Goal: Use online tool/utility: Utilize a website feature to perform a specific function

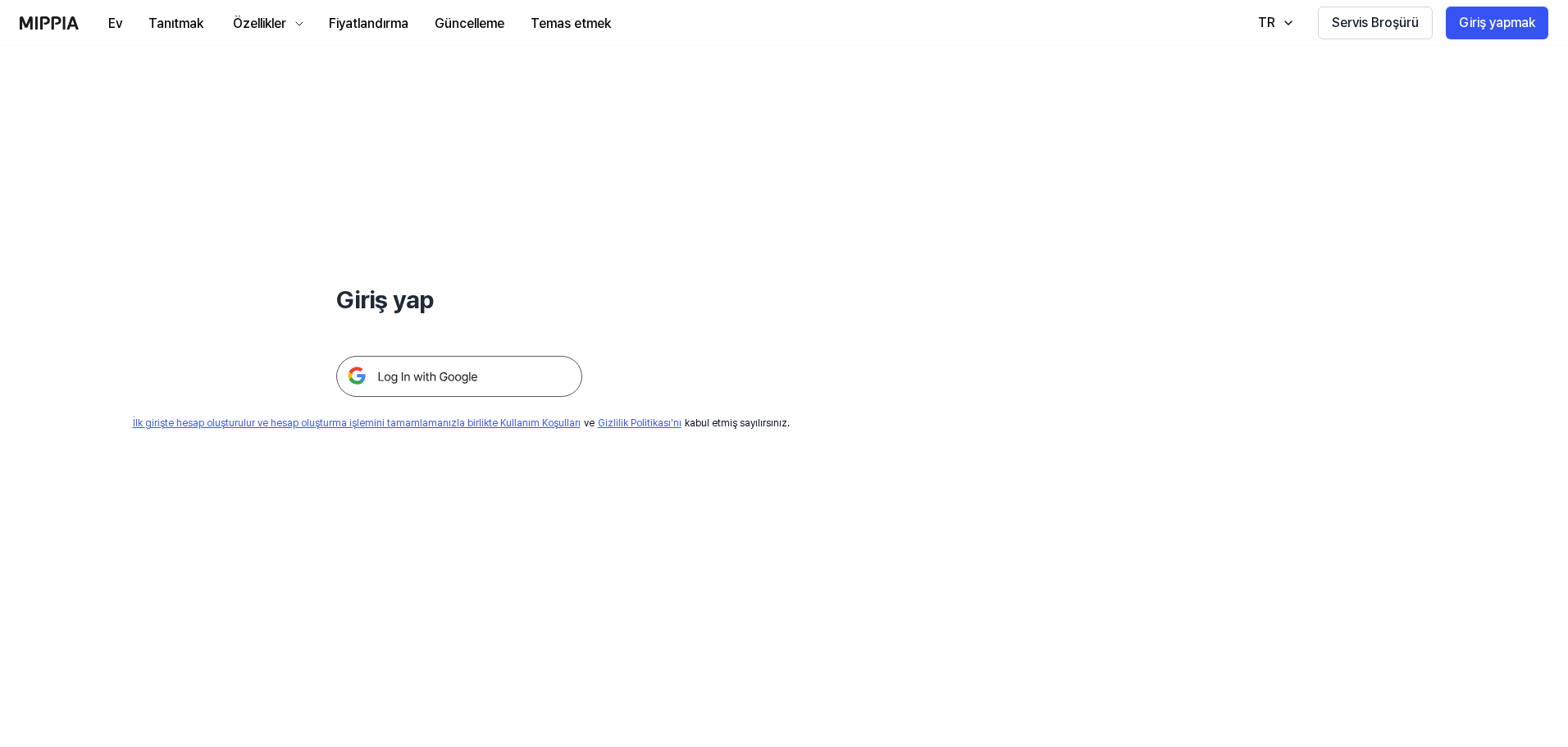
click at [429, 373] on img at bounding box center [459, 375] width 246 height 41
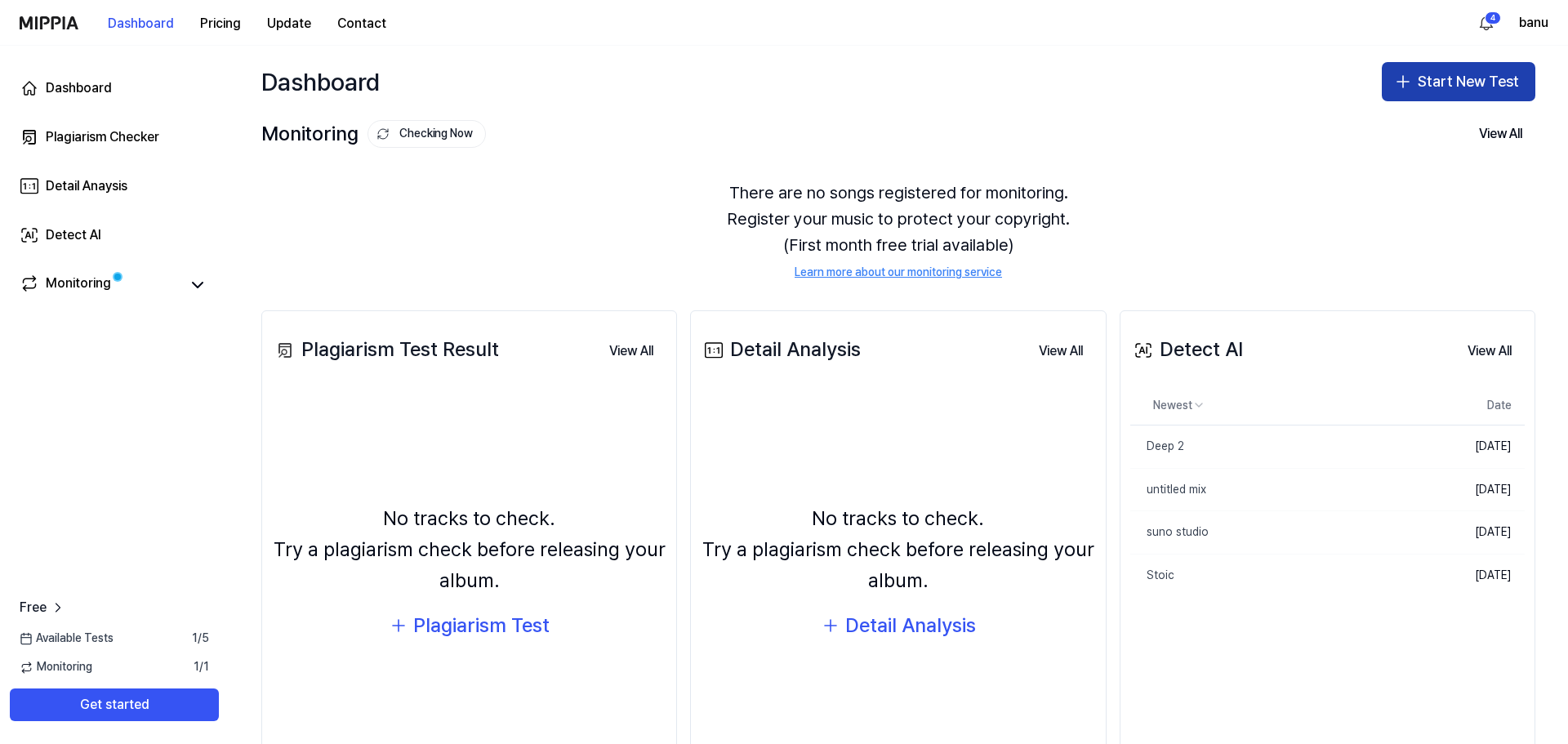
click at [1431, 87] on button "Start New Test" at bounding box center [1458, 82] width 154 height 40
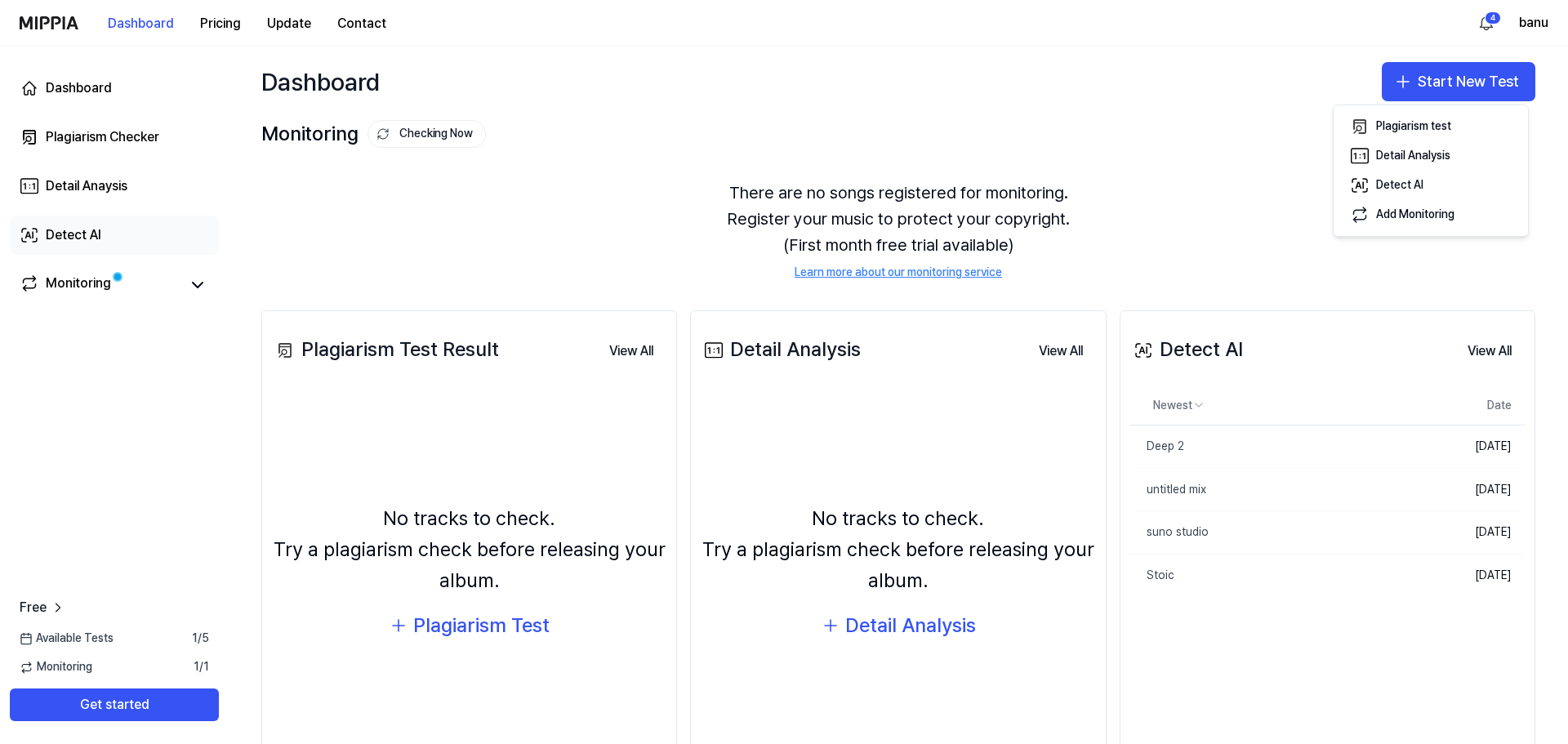
click at [126, 242] on link "Detect AI" at bounding box center [114, 235] width 209 height 40
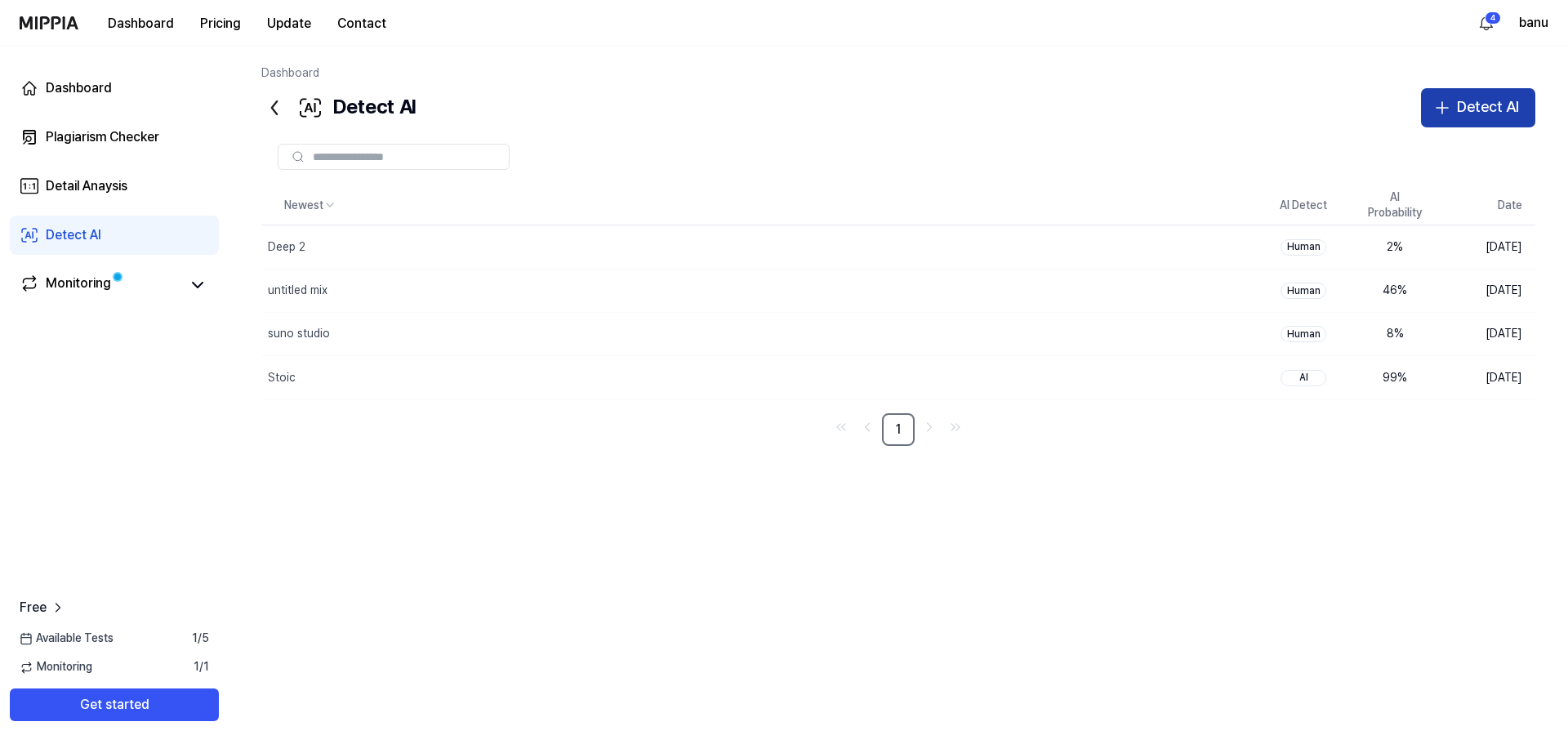
click at [1478, 121] on button "Detect AI" at bounding box center [1478, 108] width 114 height 40
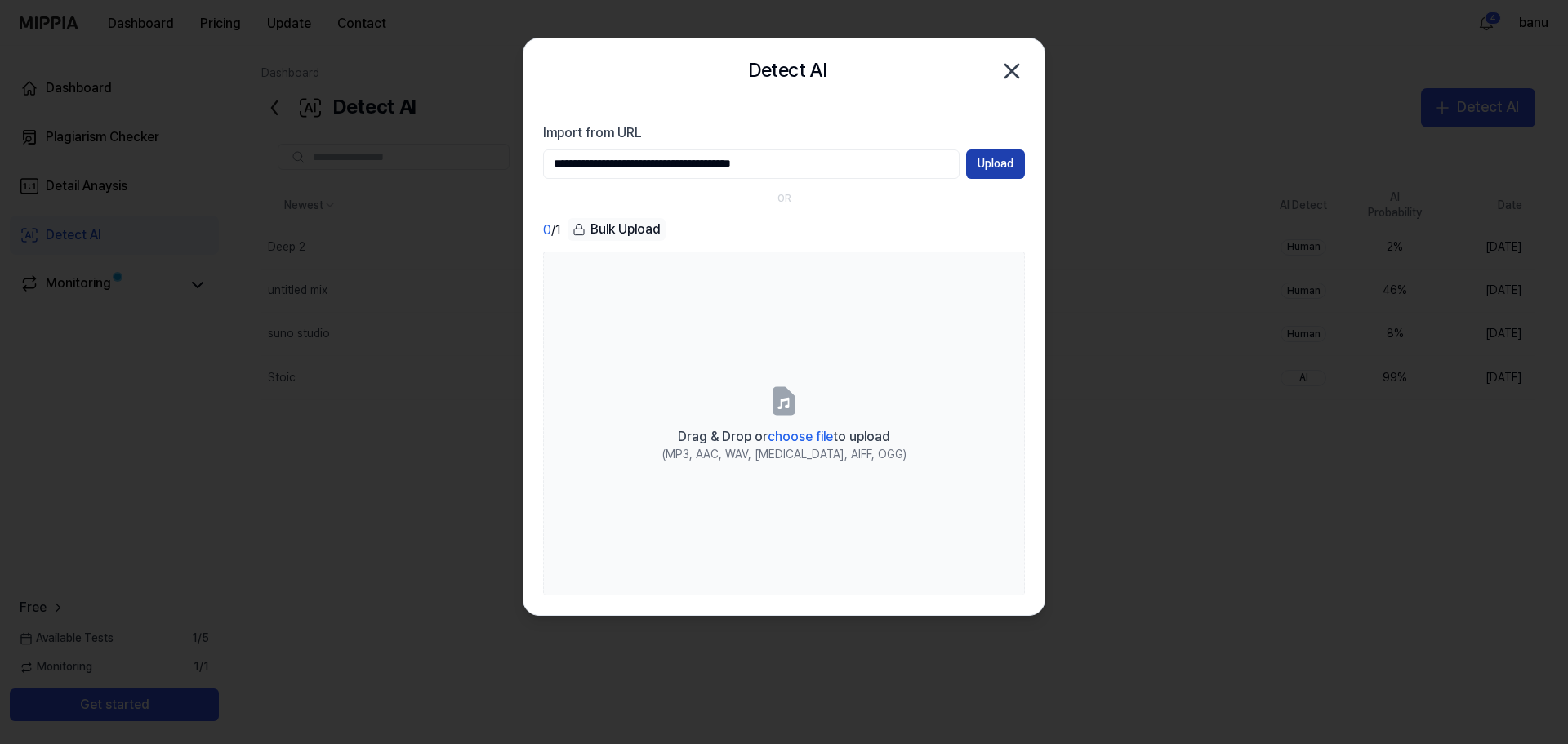
type input "**********"
click at [994, 168] on button "Upload" at bounding box center [995, 164] width 58 height 29
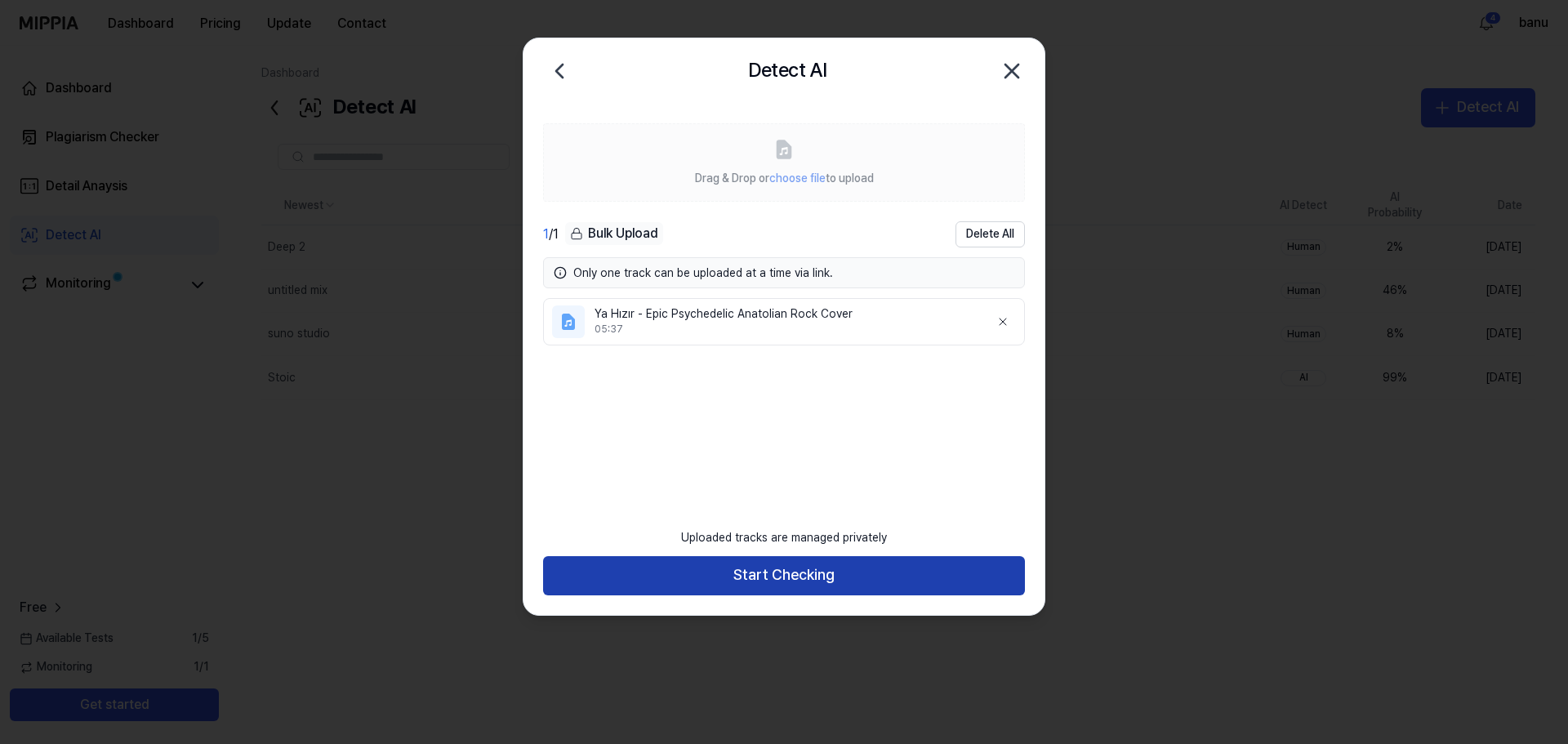
click at [772, 569] on button "Start Checking" at bounding box center [784, 575] width 482 height 40
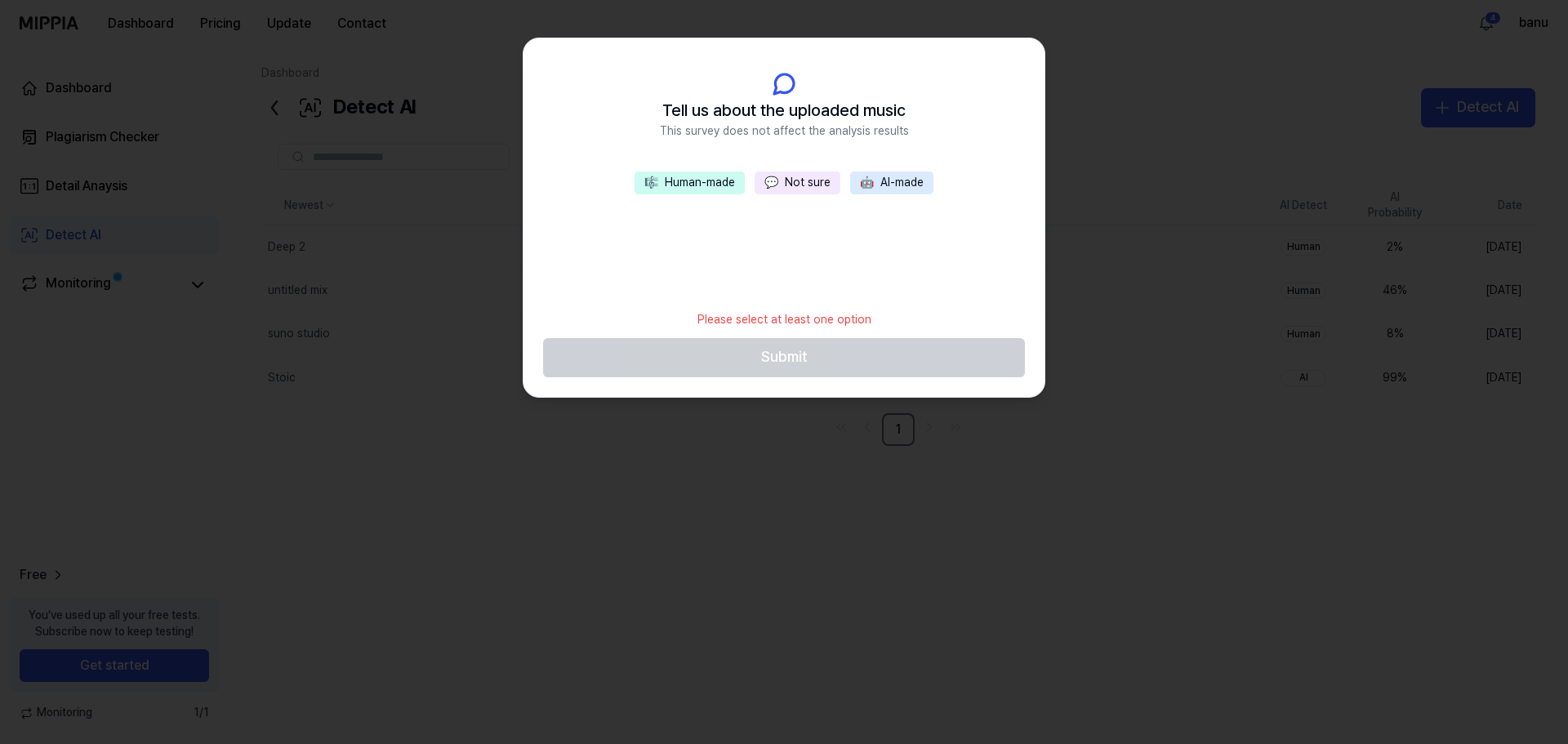
click at [799, 180] on button "💬 Not sure" at bounding box center [797, 183] width 86 height 23
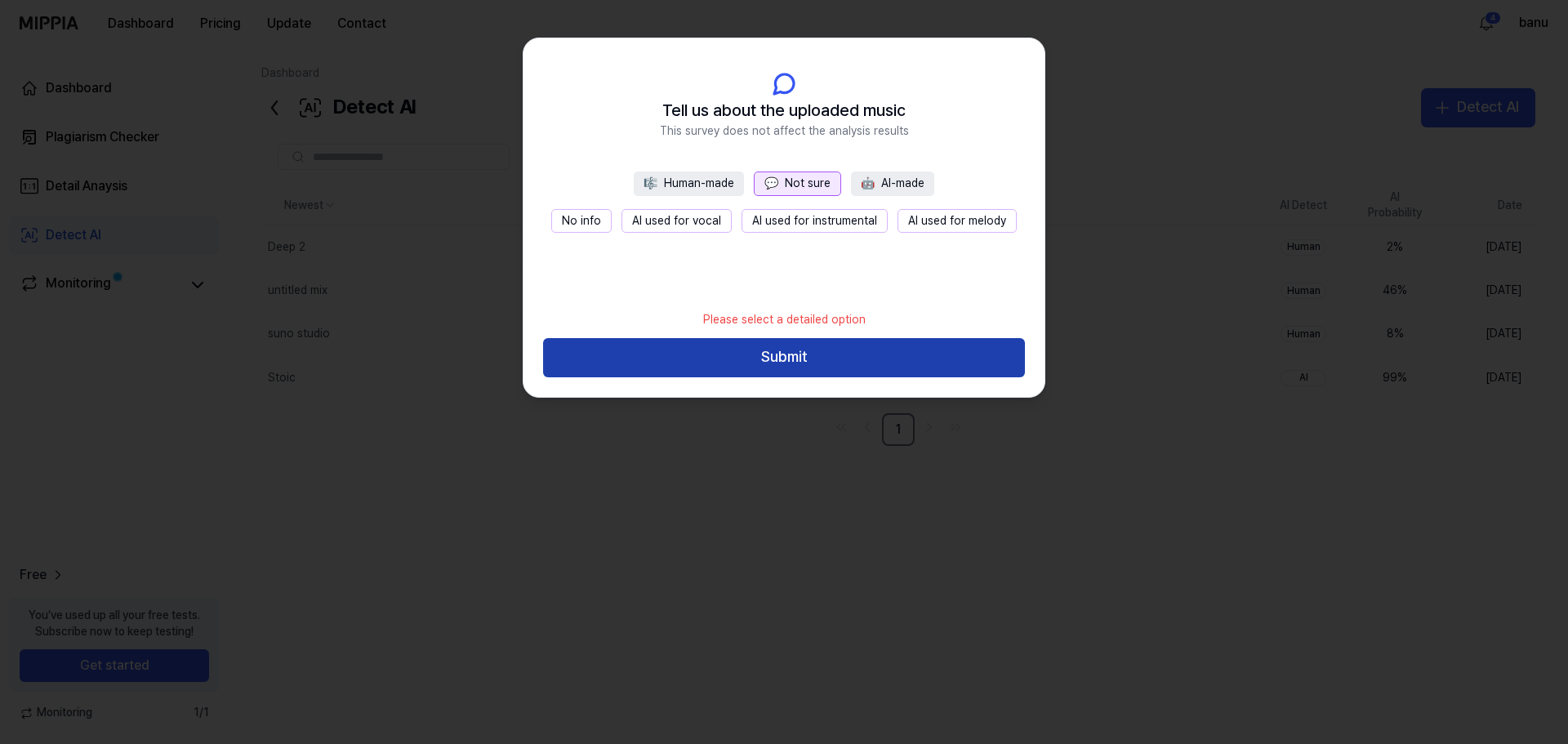
click at [814, 361] on button "Submit" at bounding box center [784, 358] width 482 height 40
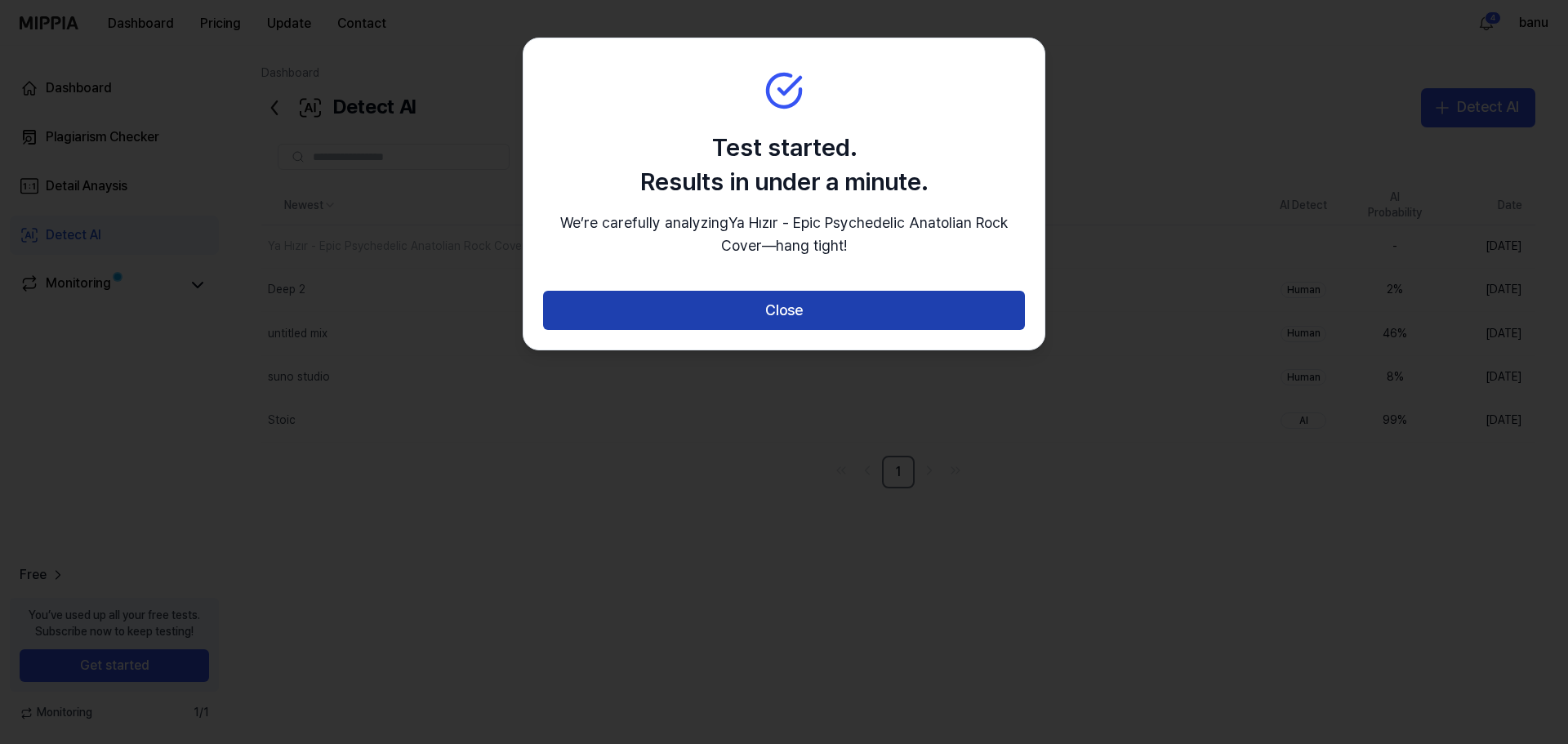
click at [824, 330] on button "Close" at bounding box center [784, 311] width 482 height 40
